Goal: Task Accomplishment & Management: Manage account settings

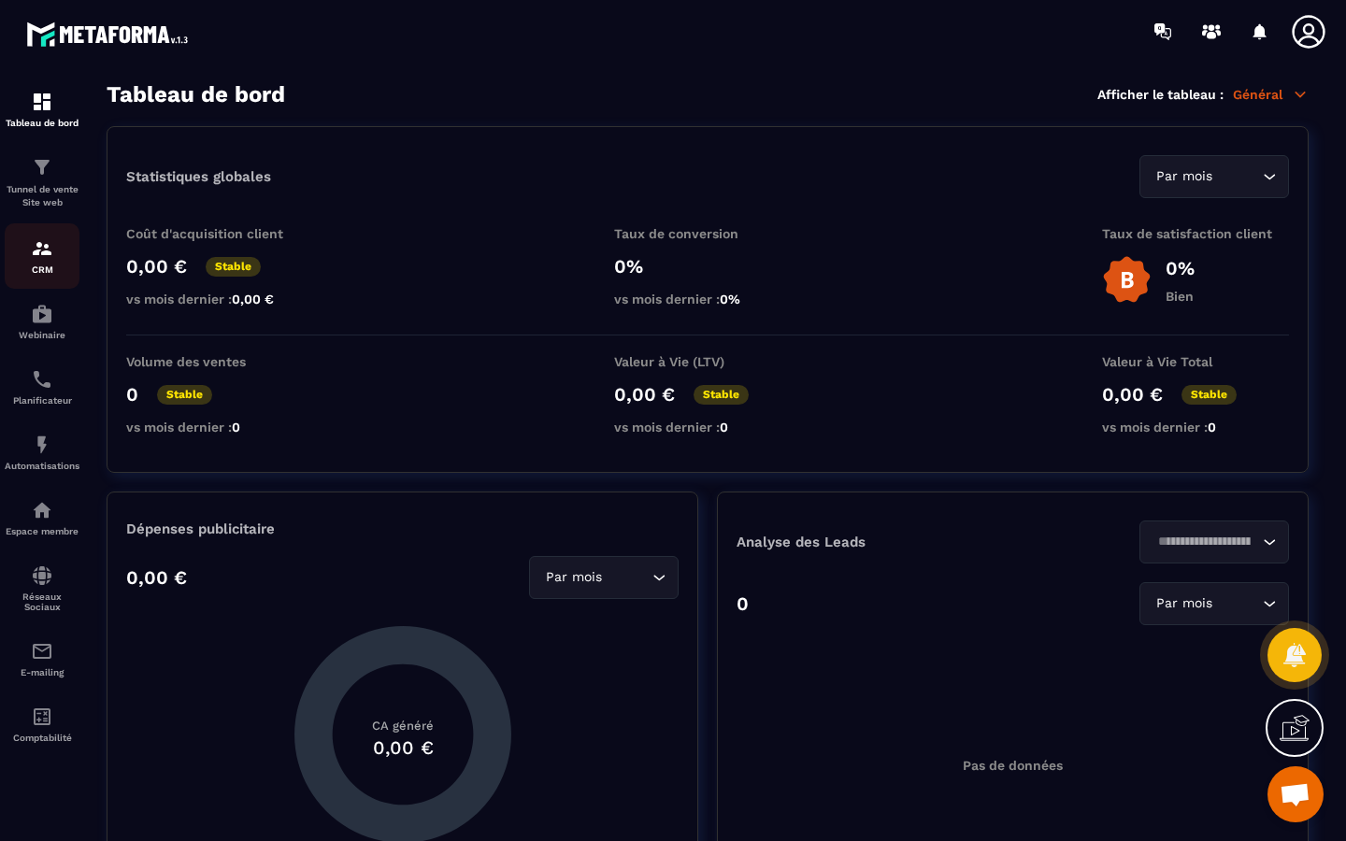
click at [49, 252] on img at bounding box center [42, 248] width 22 height 22
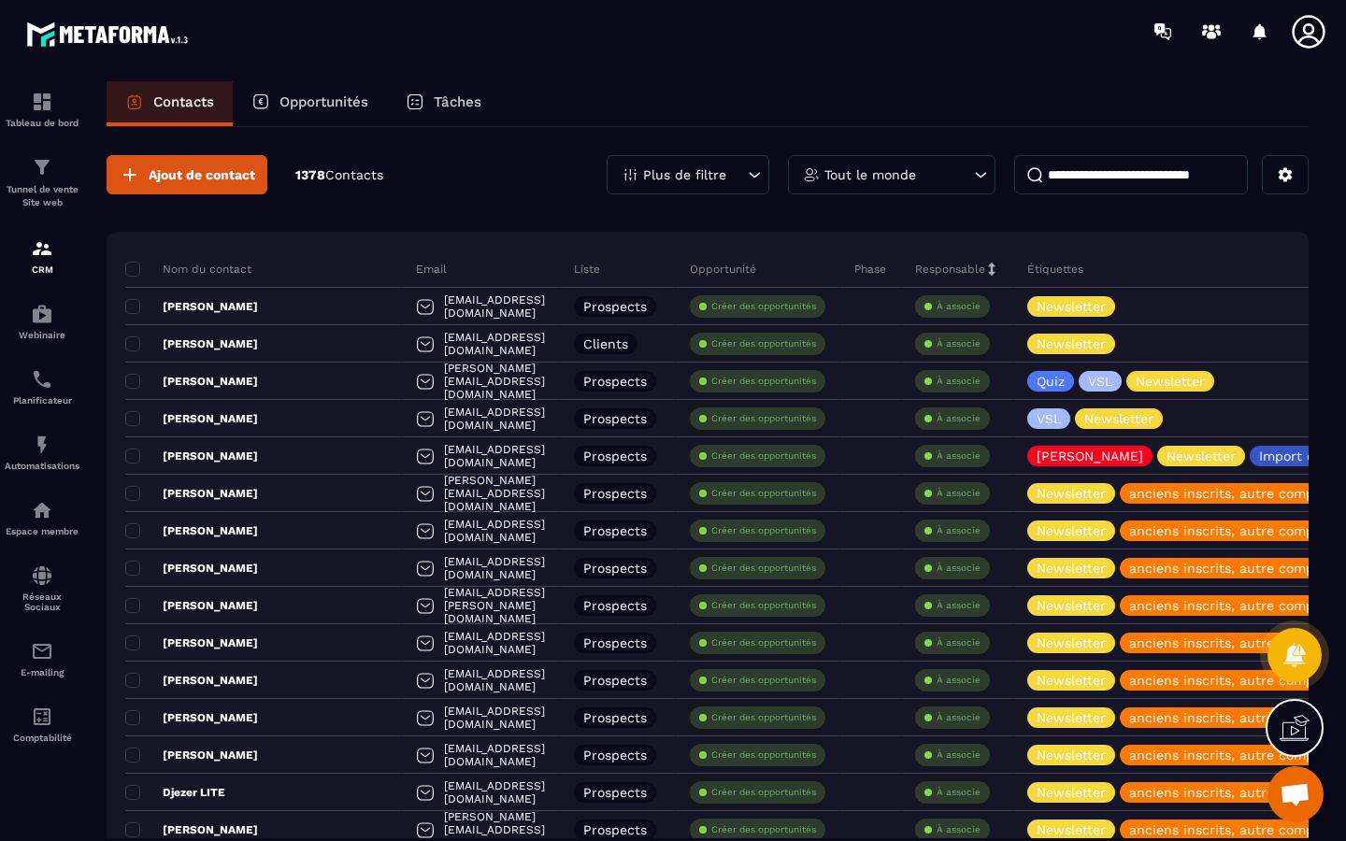
click at [733, 185] on div "Plus de filtre" at bounding box center [688, 174] width 163 height 39
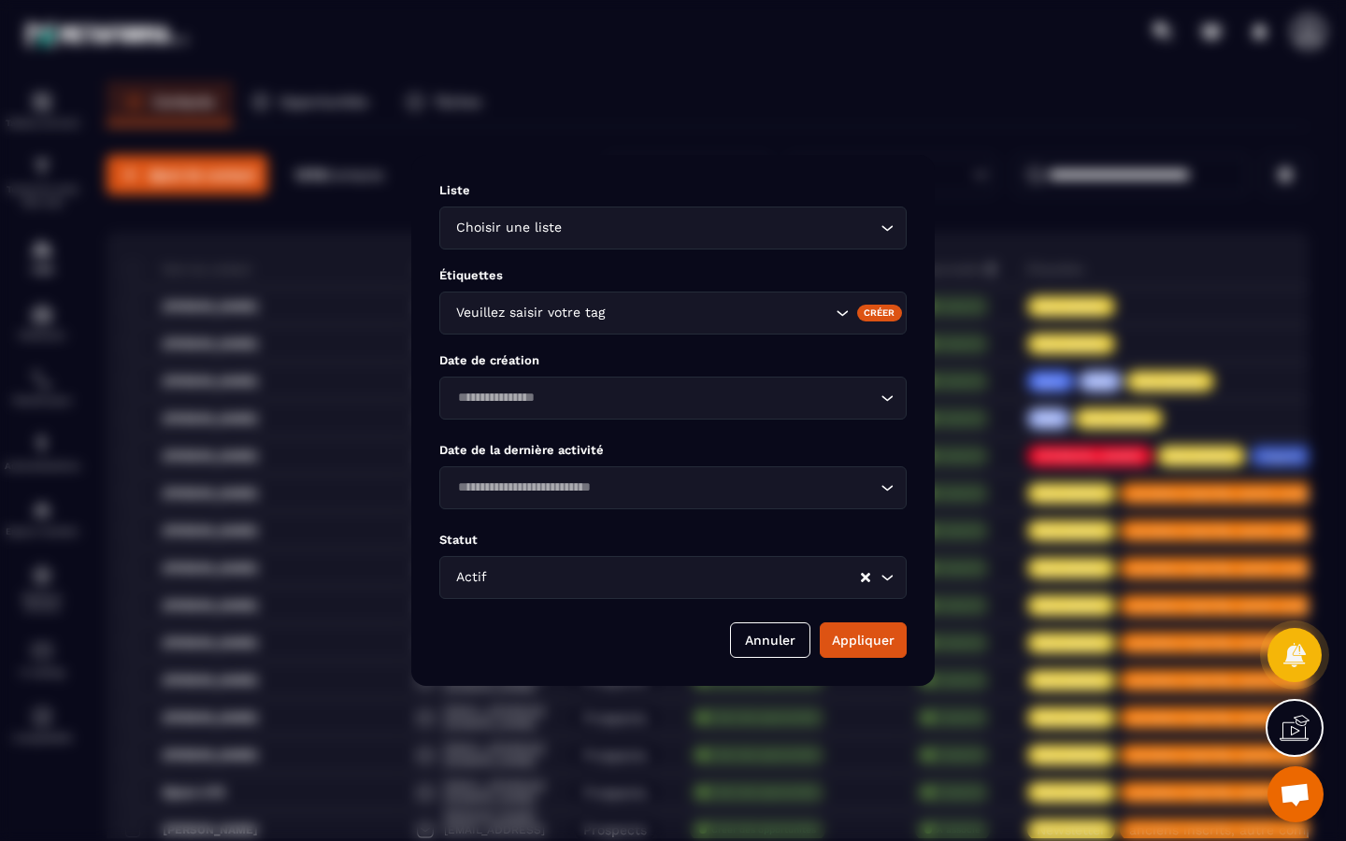
click at [724, 163] on div "Liste Choisir une liste Loading... Étiquettes Veuillez saisir votre tag Créer D…" at bounding box center [673, 420] width 524 height 531
click at [775, 652] on div "Annuler Appliquer" at bounding box center [672, 641] width 467 height 36
click at [775, 642] on button "Annuler" at bounding box center [770, 641] width 80 height 36
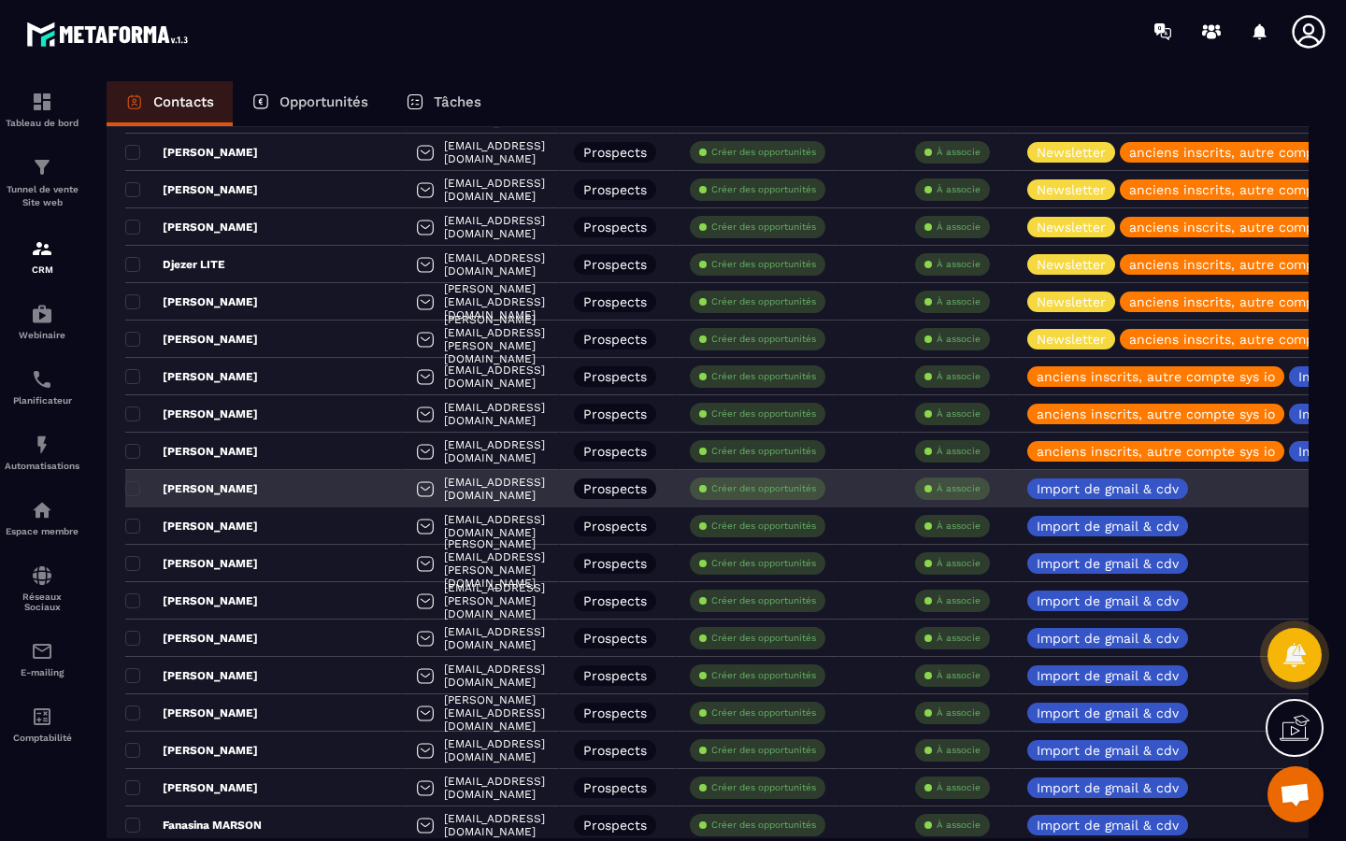
scroll to position [532, 0]
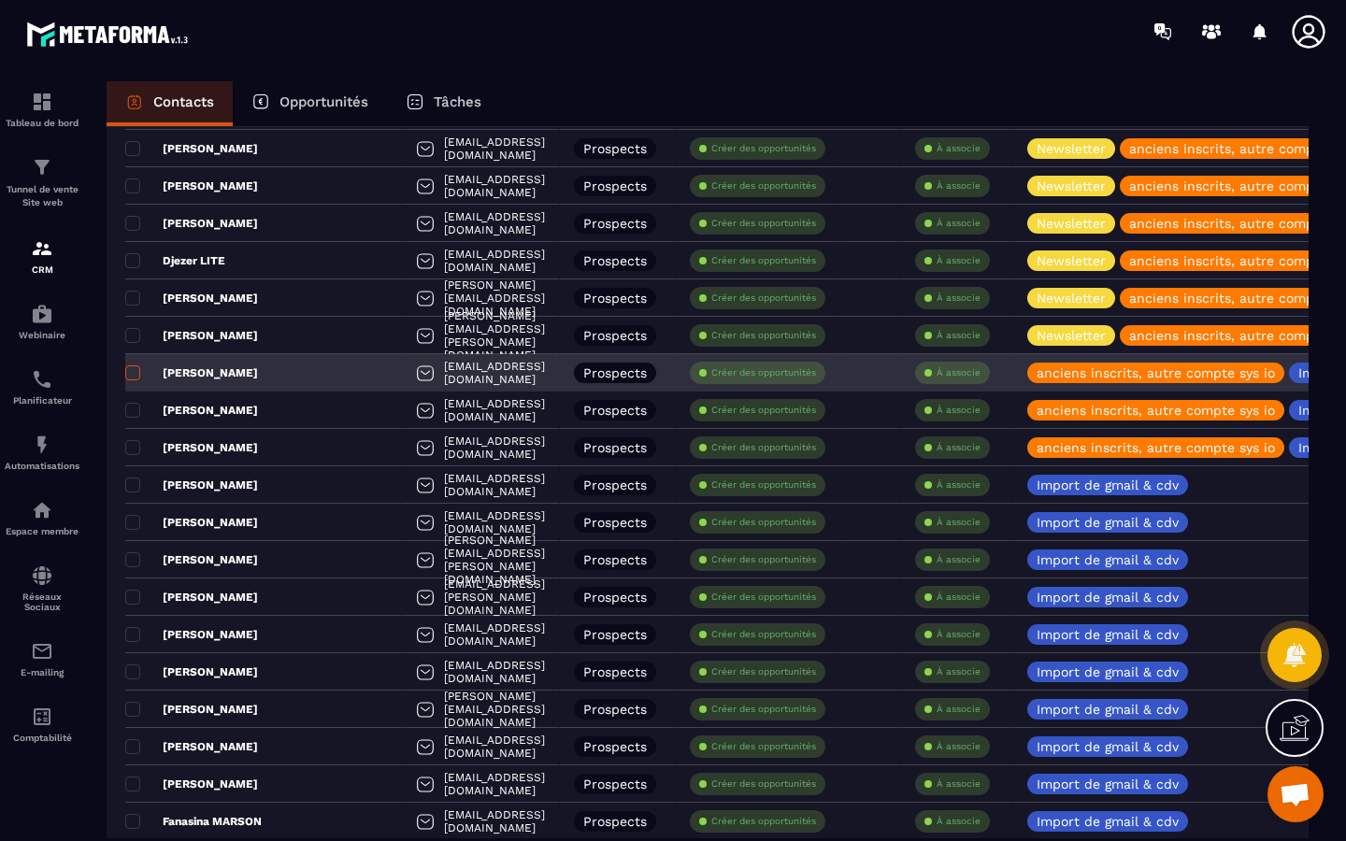
click at [128, 371] on span at bounding box center [132, 373] width 15 height 15
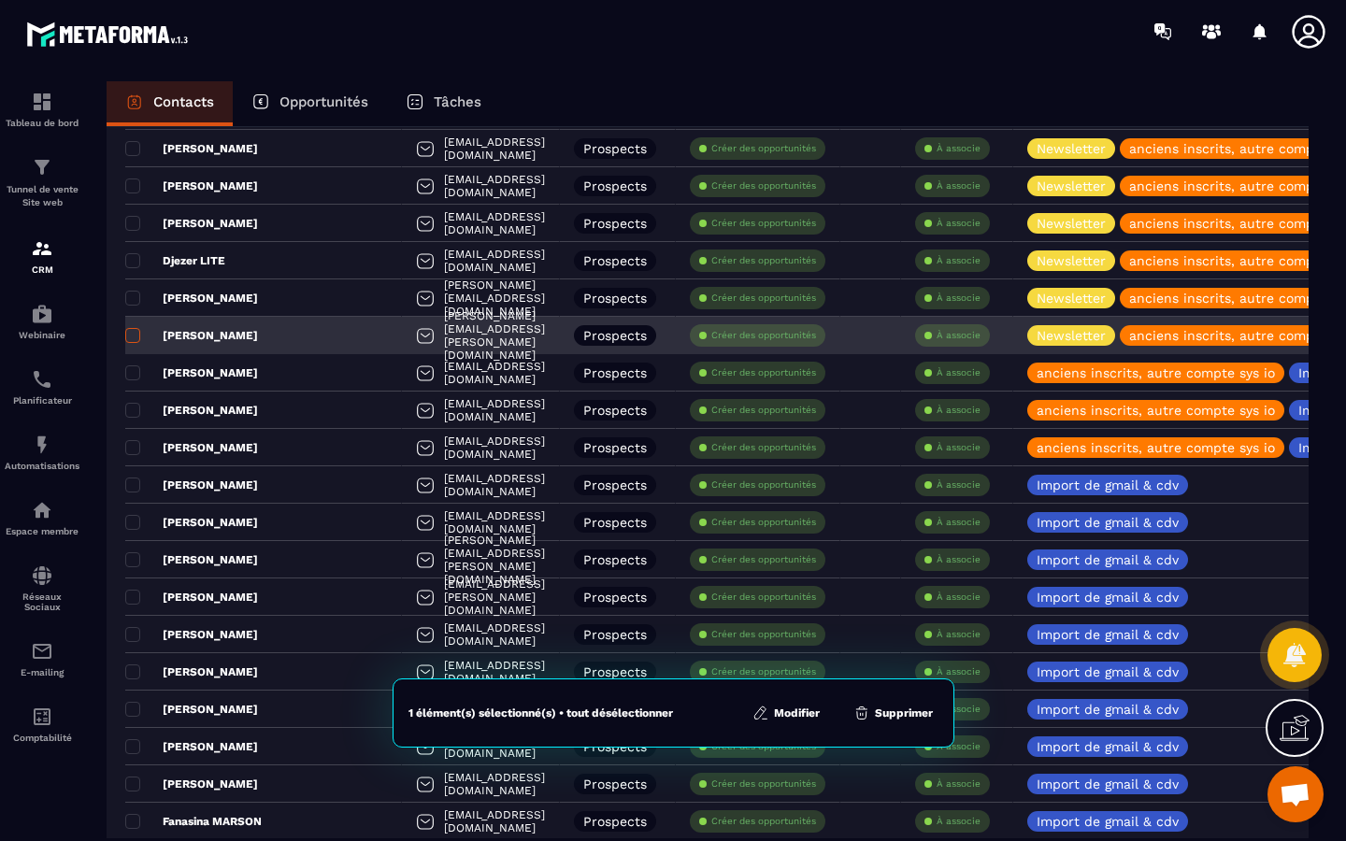
click at [129, 341] on span at bounding box center [132, 335] width 15 height 15
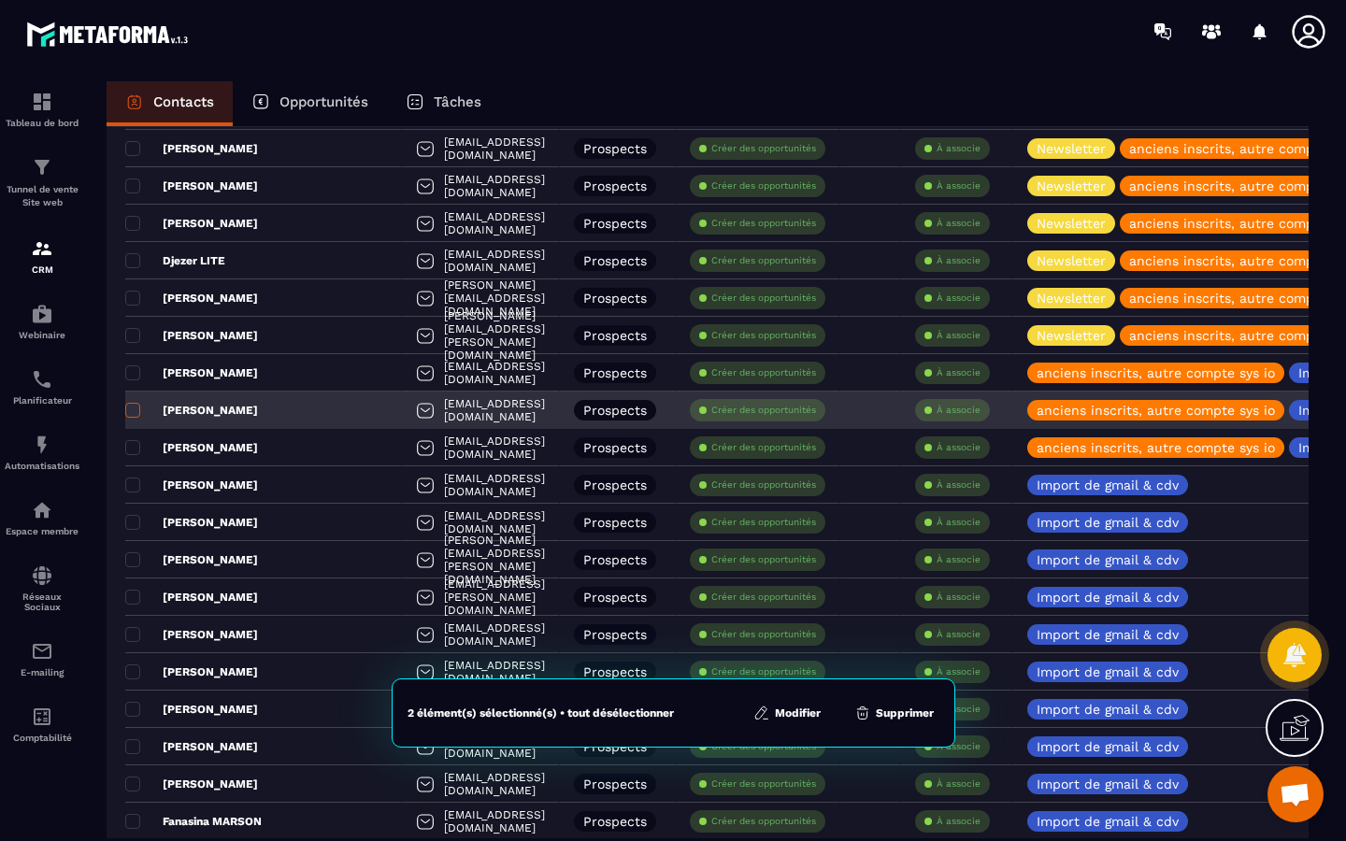
click at [131, 414] on span at bounding box center [132, 410] width 15 height 15
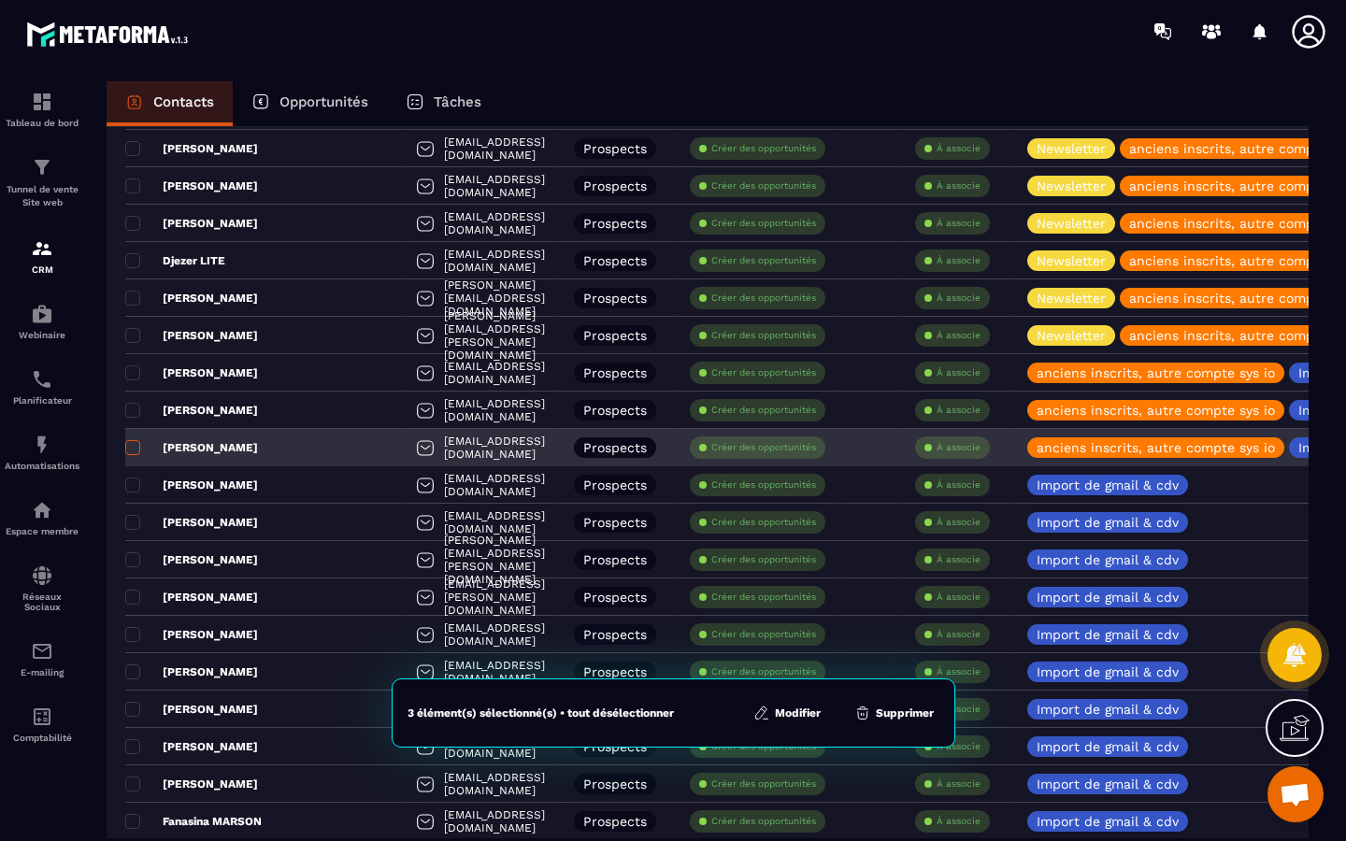
click at [132, 441] on span at bounding box center [132, 447] width 15 height 15
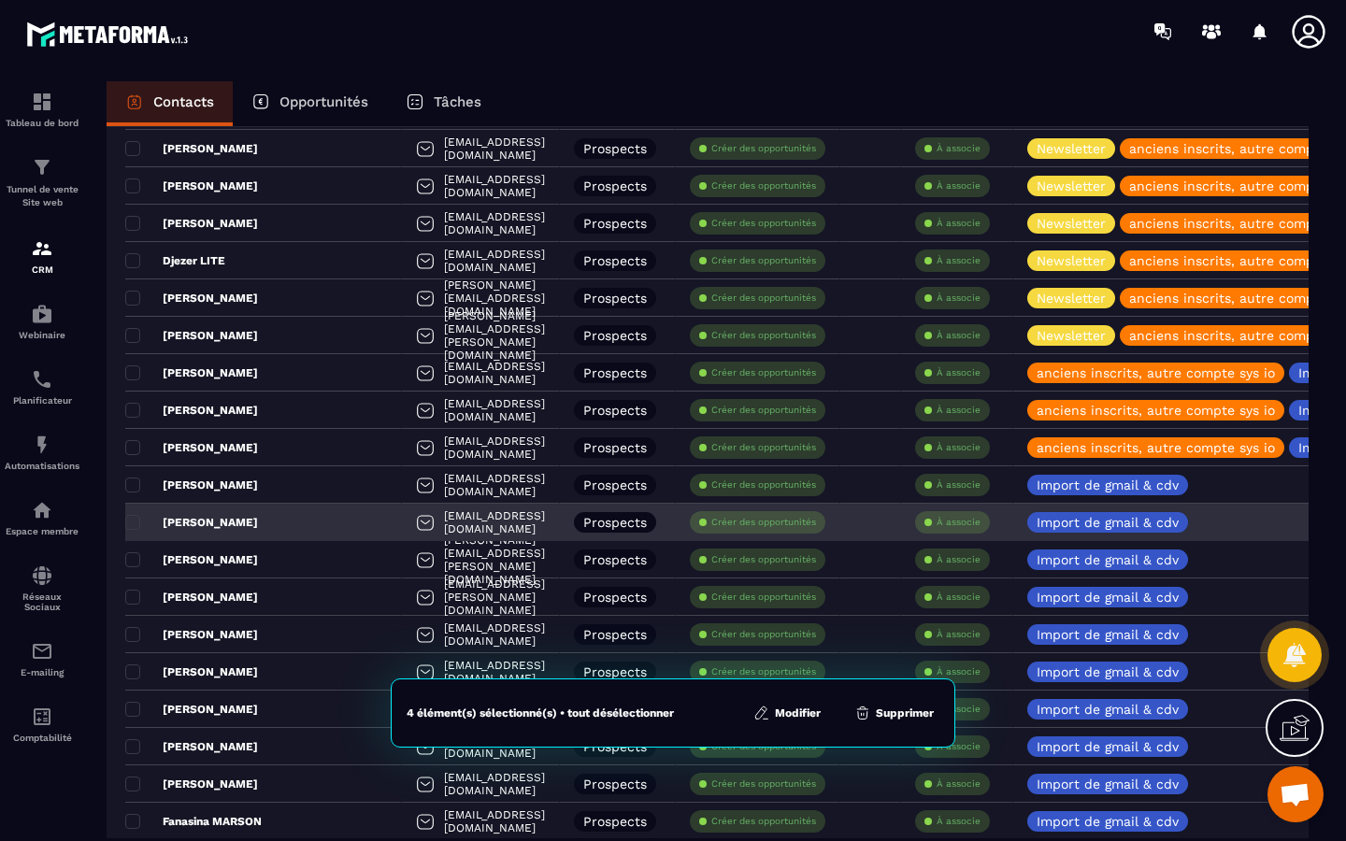
click at [139, 506] on div "[PERSON_NAME]" at bounding box center [263, 522] width 277 height 37
